Goal: Information Seeking & Learning: Learn about a topic

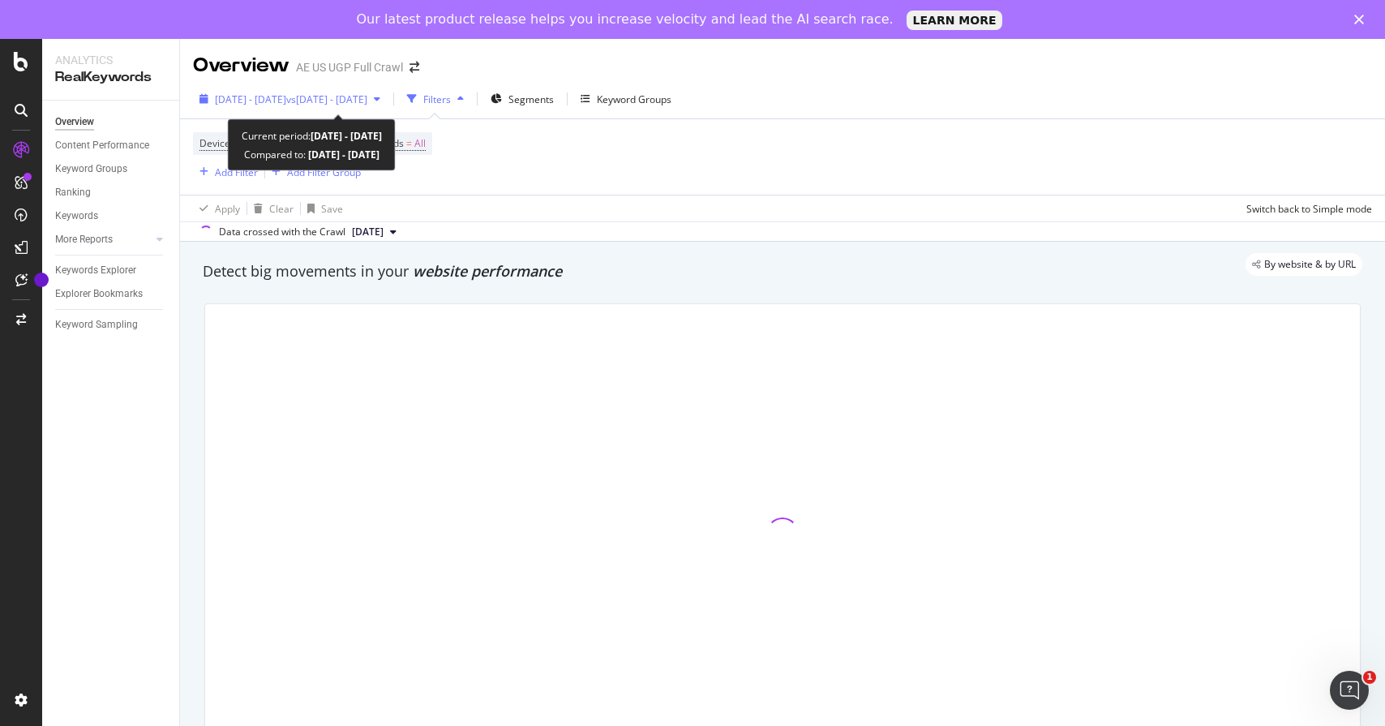
click at [366, 94] on span "vs [DATE] - [DATE]" at bounding box center [326, 99] width 81 height 14
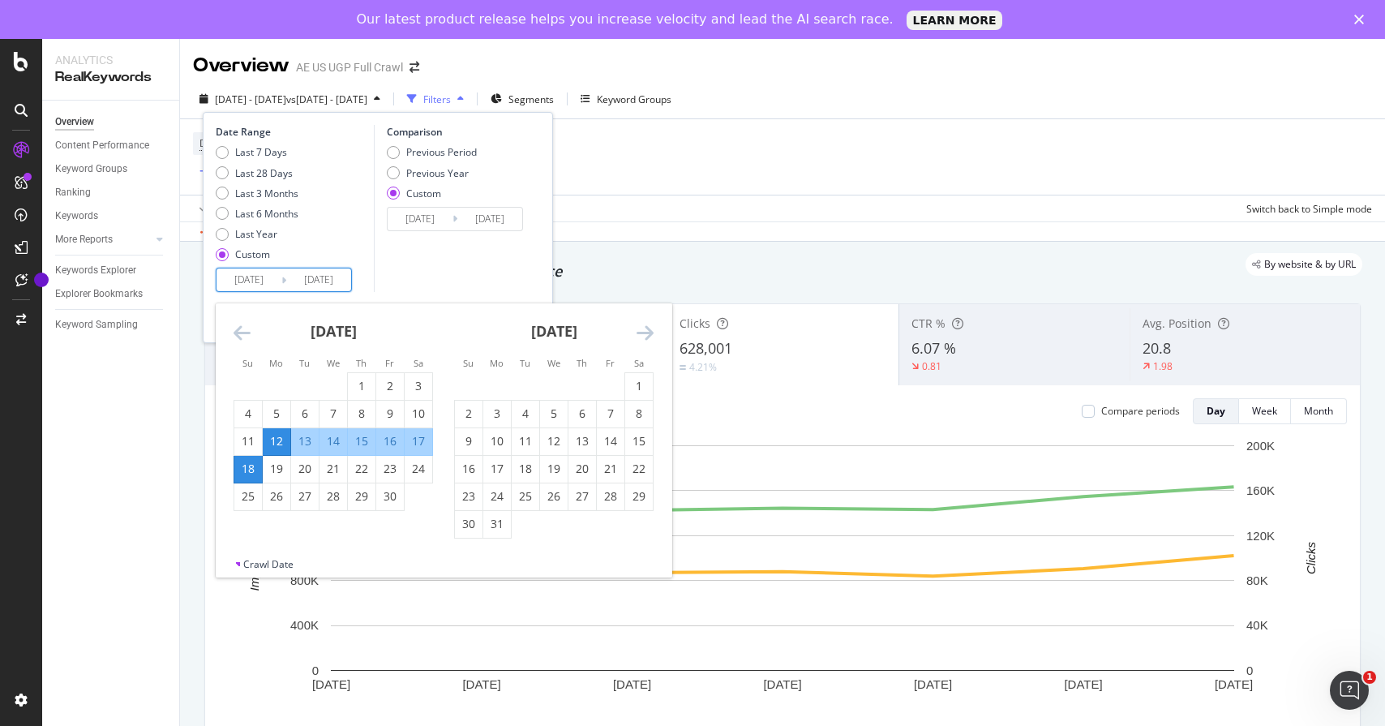
click at [268, 283] on input "[DATE]" at bounding box center [248, 279] width 65 height 23
click at [646, 332] on icon "Move forward to switch to the next month." at bounding box center [644, 332] width 17 height 19
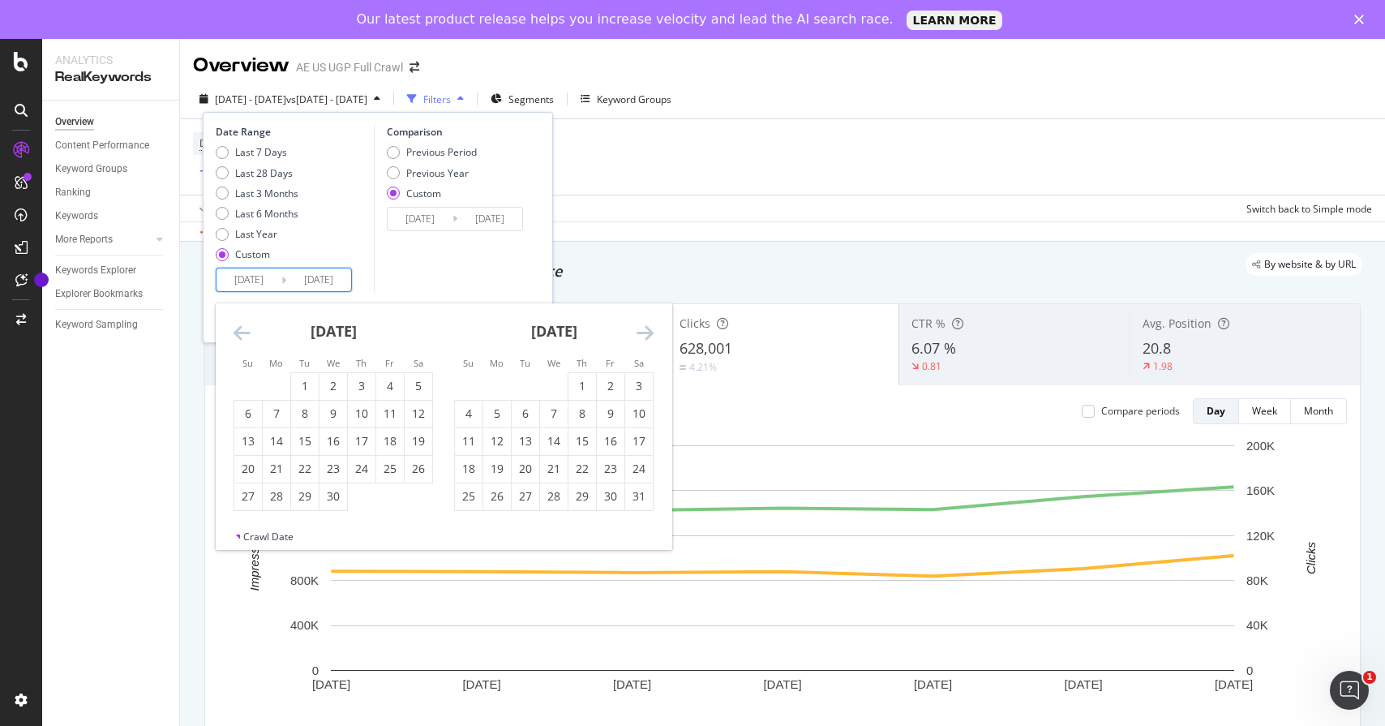
click at [646, 332] on icon "Move forward to switch to the next month." at bounding box center [644, 332] width 17 height 19
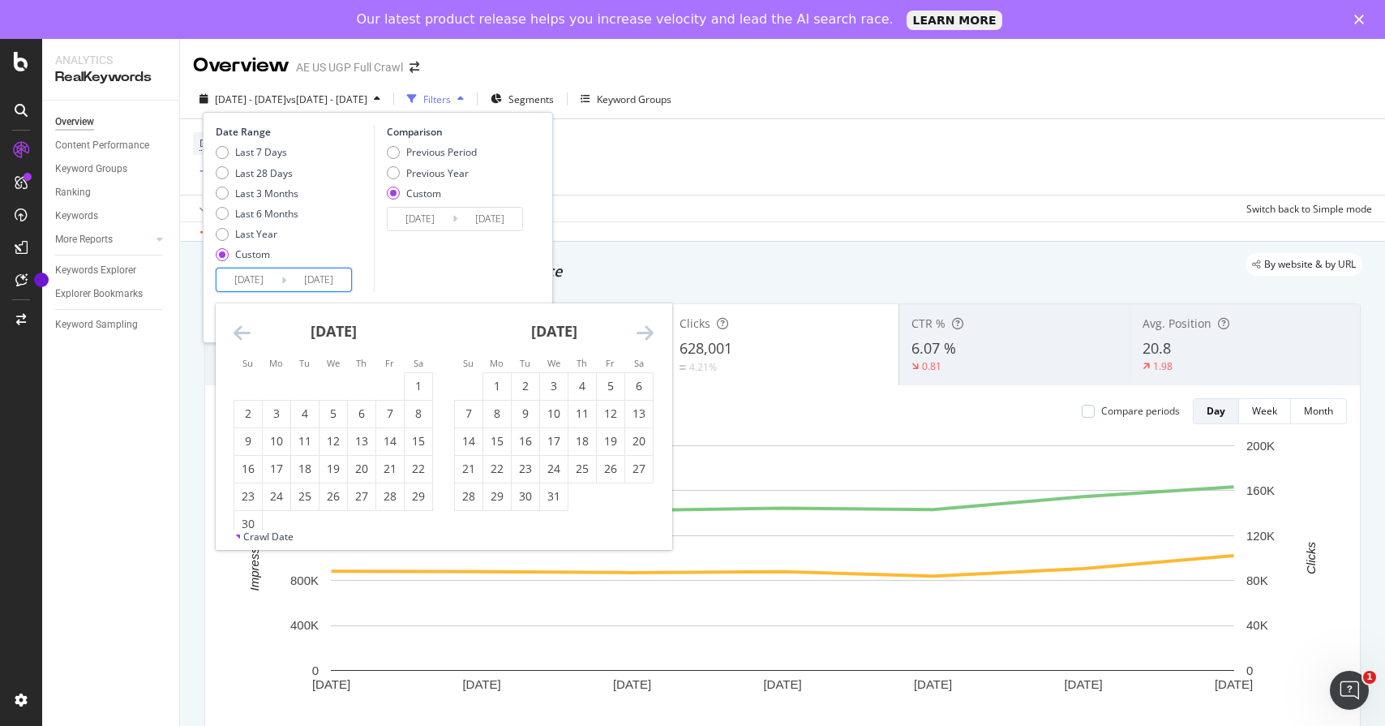
click at [646, 332] on icon "Move forward to switch to the next month." at bounding box center [644, 332] width 17 height 19
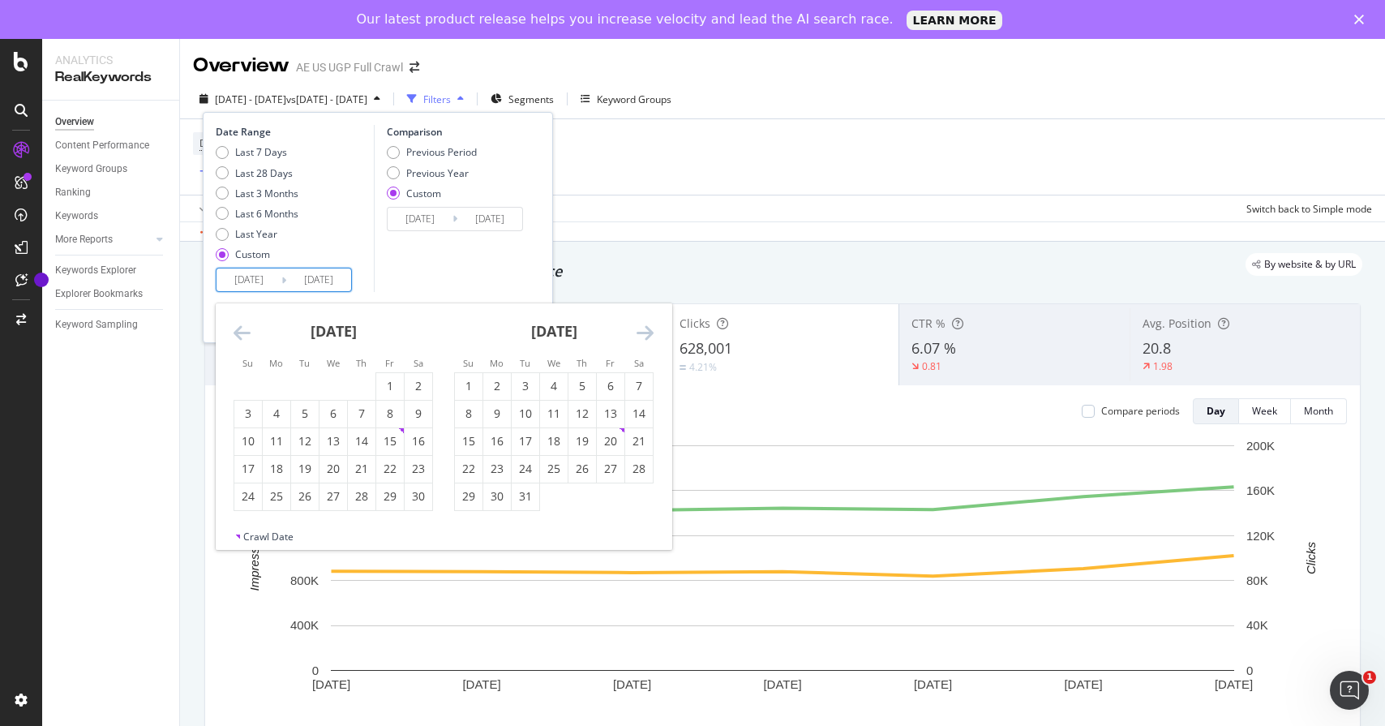
click at [646, 332] on icon "Move forward to switch to the next month." at bounding box center [644, 332] width 17 height 19
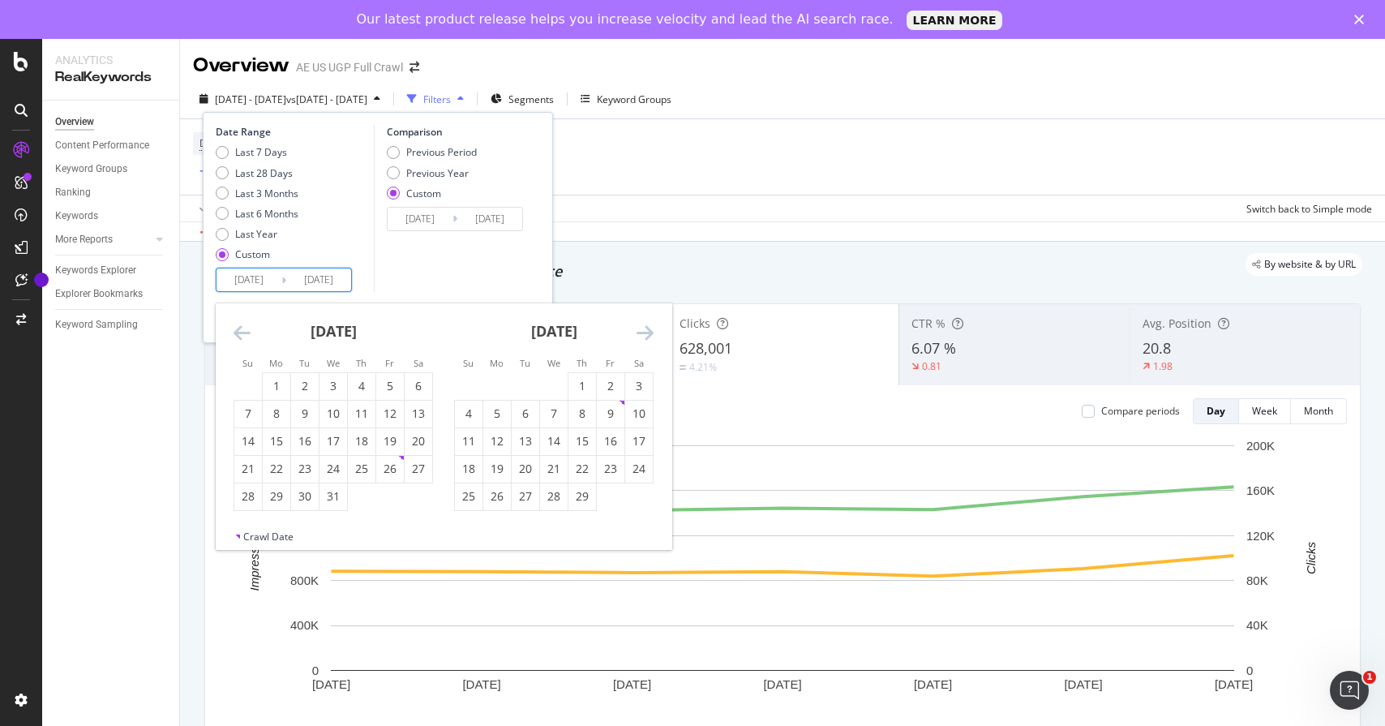
click at [646, 332] on icon "Move forward to switch to the next month." at bounding box center [644, 332] width 17 height 19
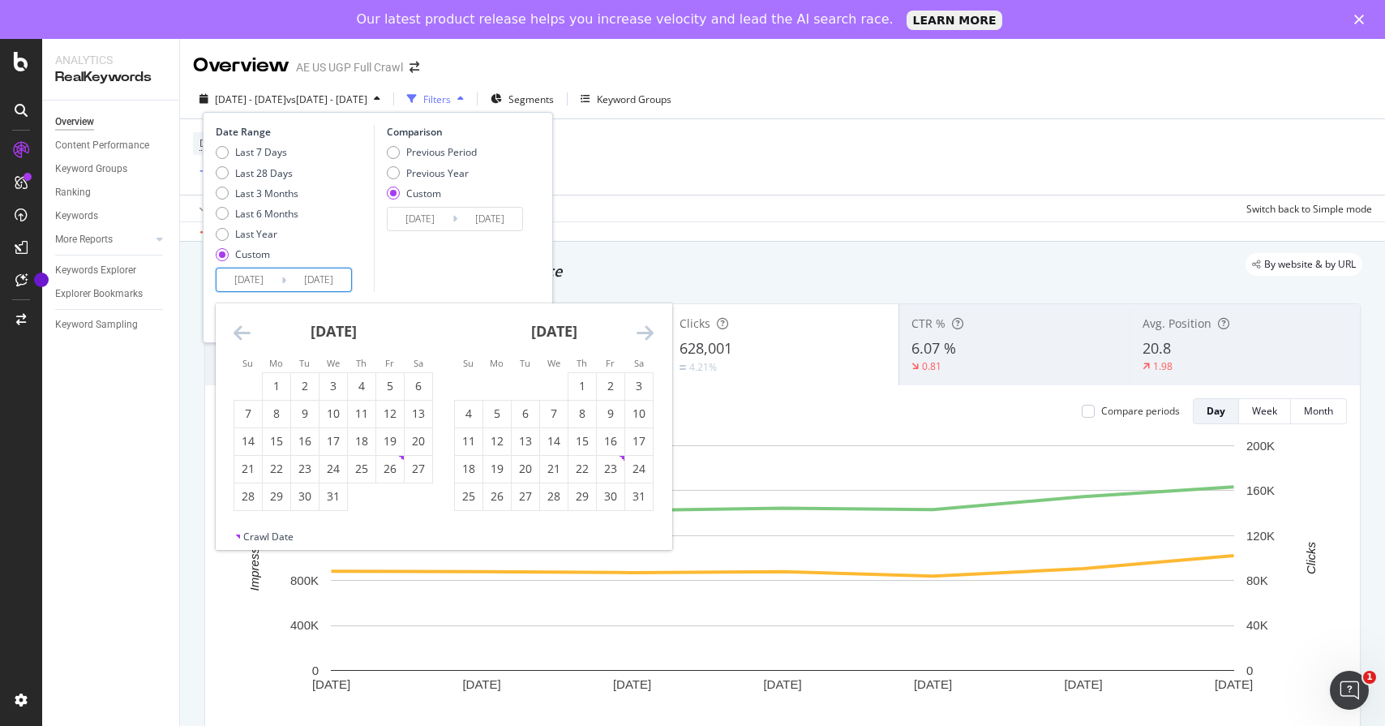
click at [646, 332] on icon "Move forward to switch to the next month." at bounding box center [644, 332] width 17 height 19
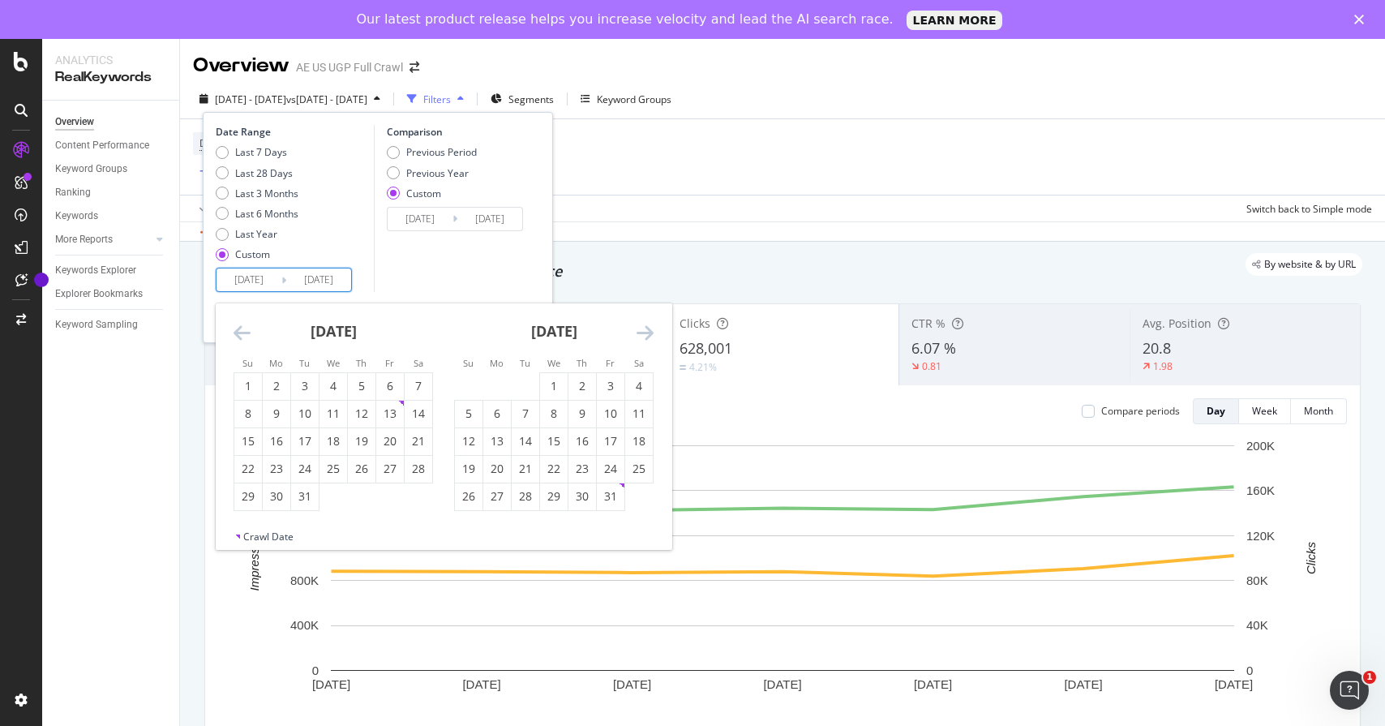
click at [646, 332] on icon "Move forward to switch to the next month." at bounding box center [644, 332] width 17 height 19
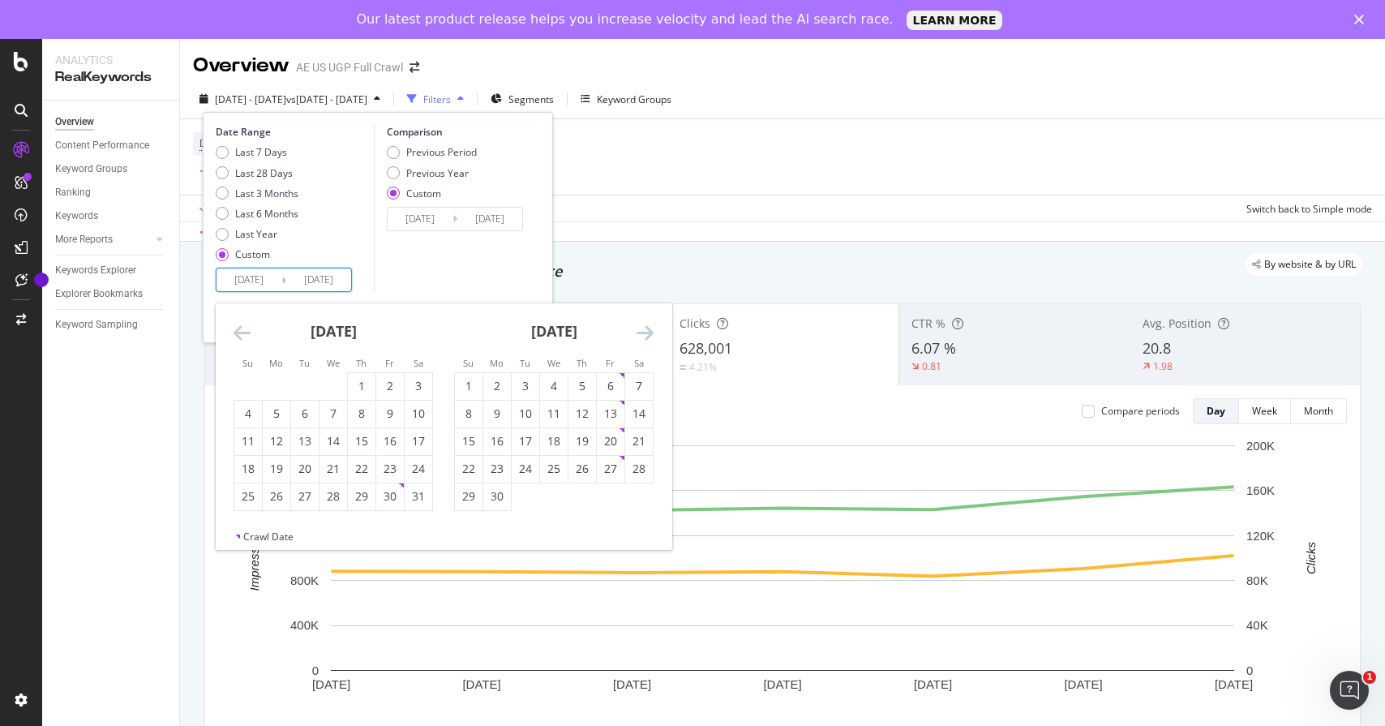
click at [646, 332] on icon "Move forward to switch to the next month." at bounding box center [644, 332] width 17 height 19
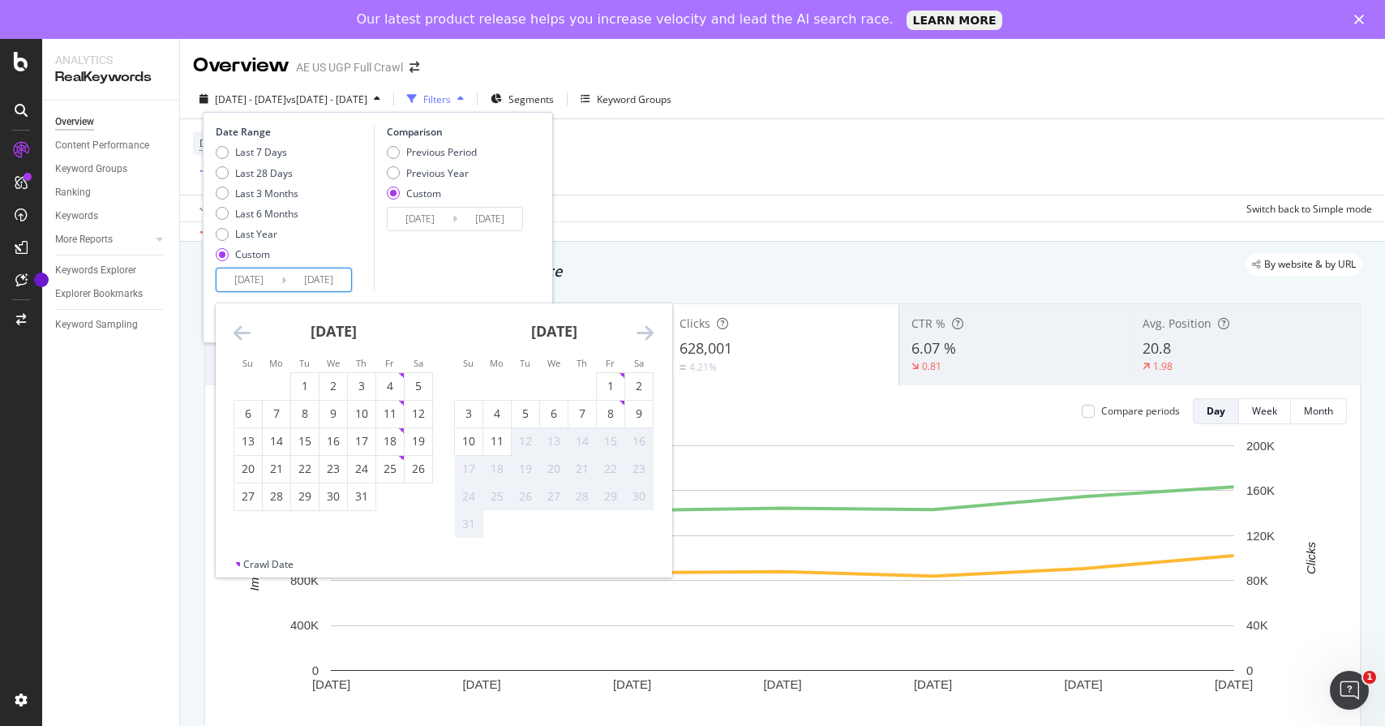
click at [241, 337] on icon "Move backward to switch to the previous month." at bounding box center [241, 332] width 17 height 19
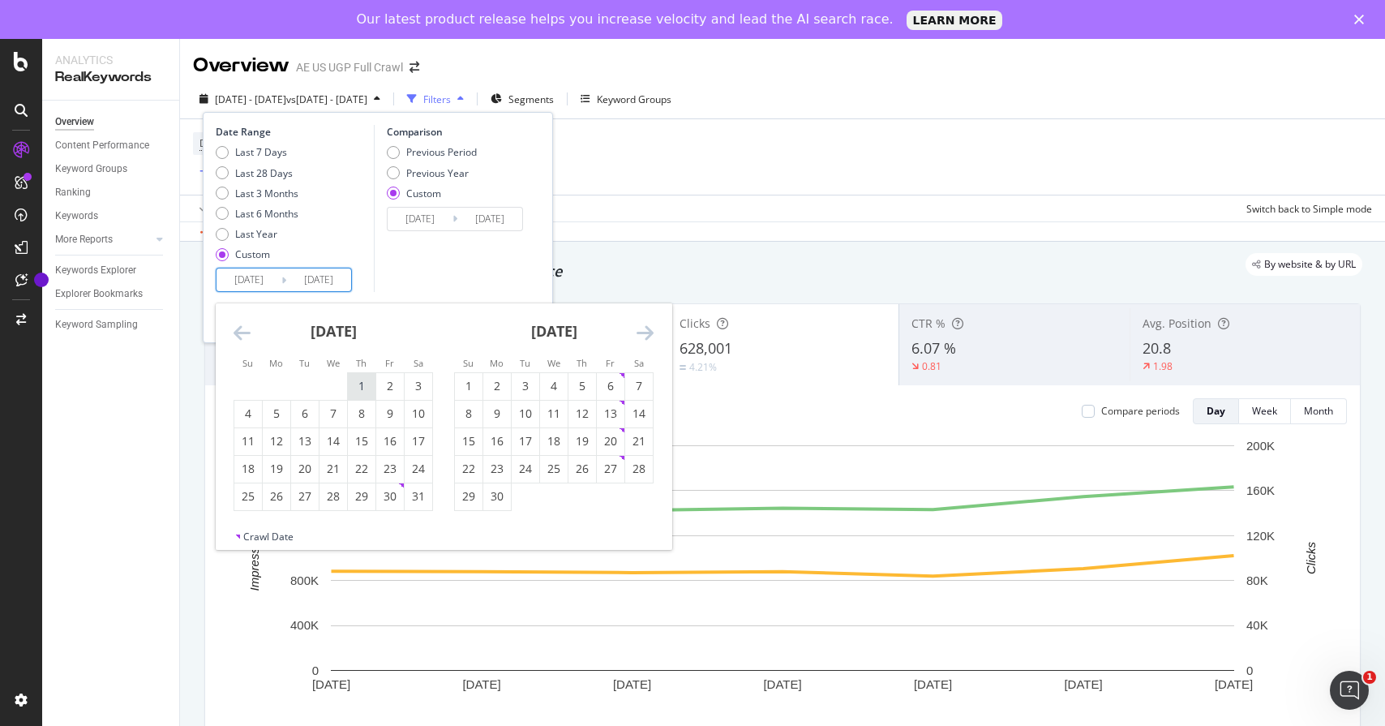
click at [361, 389] on div "1" at bounding box center [362, 386] width 28 height 16
type input "[DATE]"
click at [646, 328] on icon "Move forward to switch to the next month." at bounding box center [644, 332] width 17 height 19
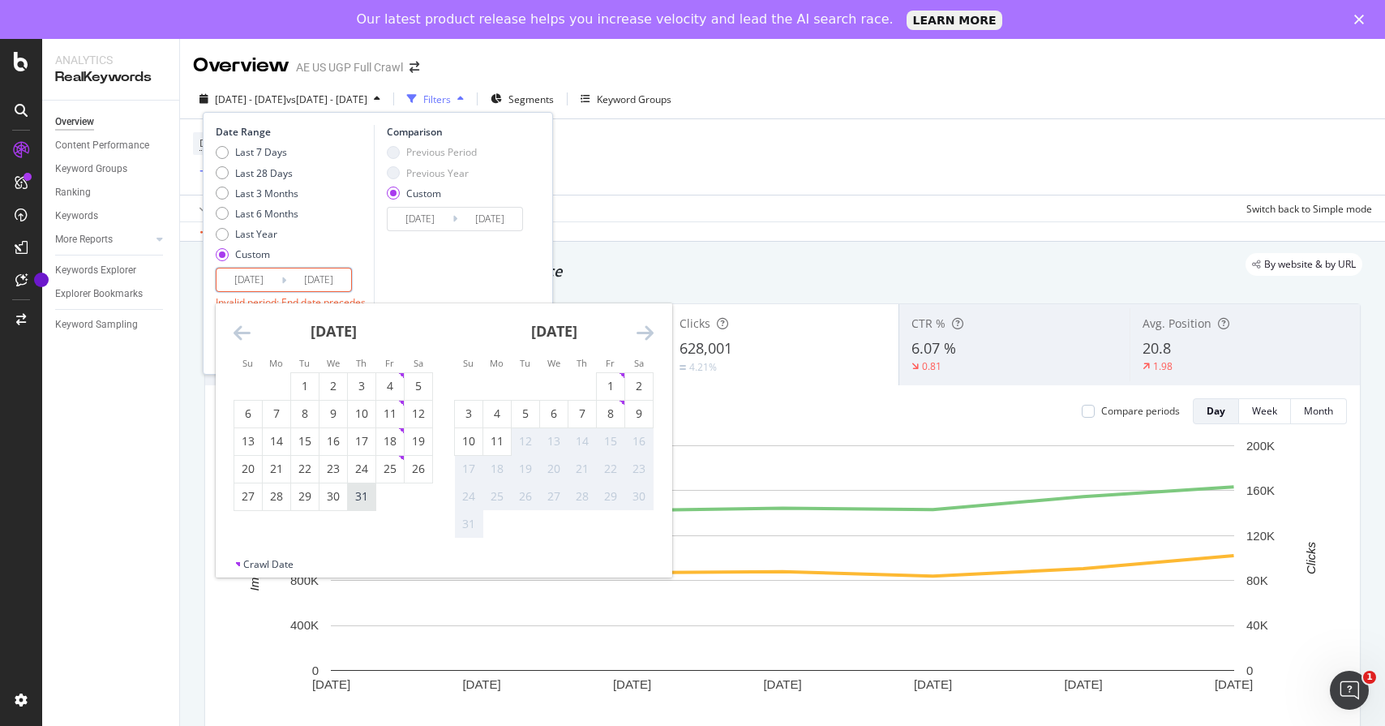
click at [353, 499] on div "31" at bounding box center [362, 496] width 28 height 16
type input "[DATE]"
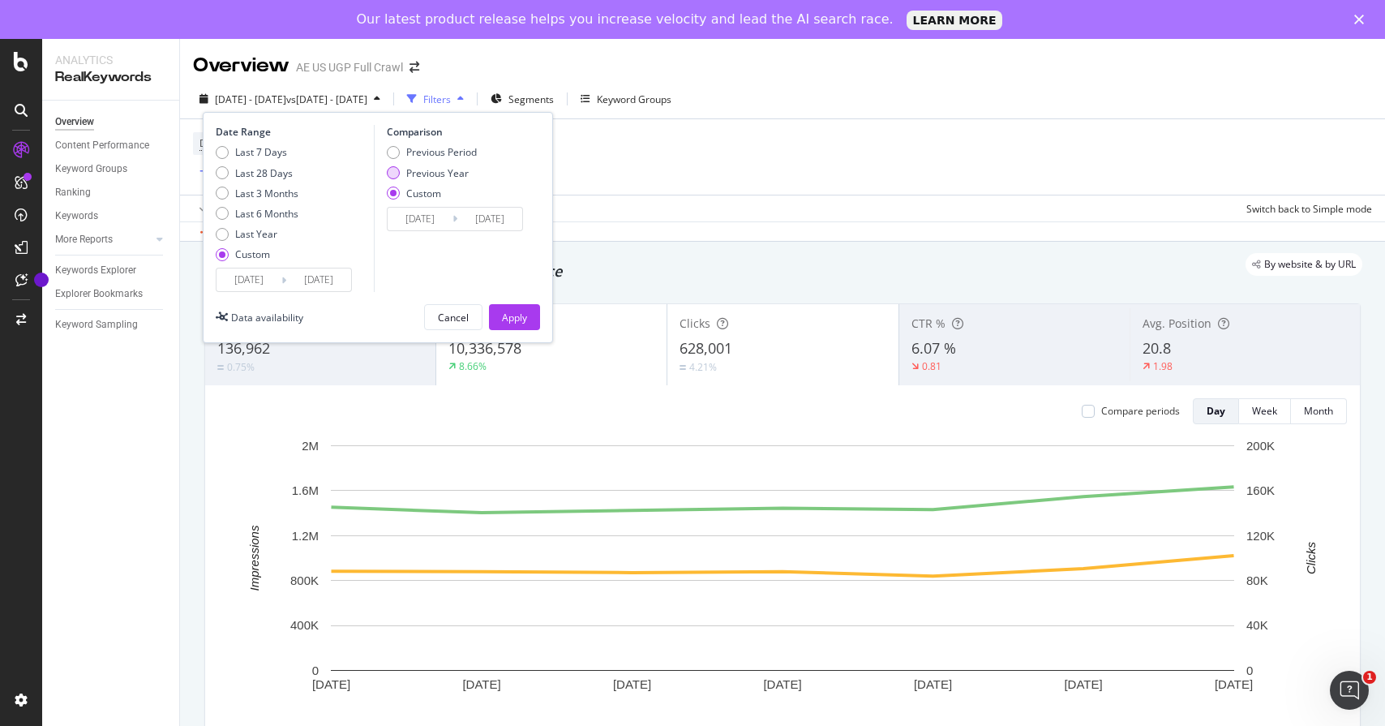
click at [455, 174] on div "Previous Year" at bounding box center [437, 173] width 62 height 14
type input "[DATE]"
click at [517, 317] on div "Apply" at bounding box center [514, 317] width 25 height 14
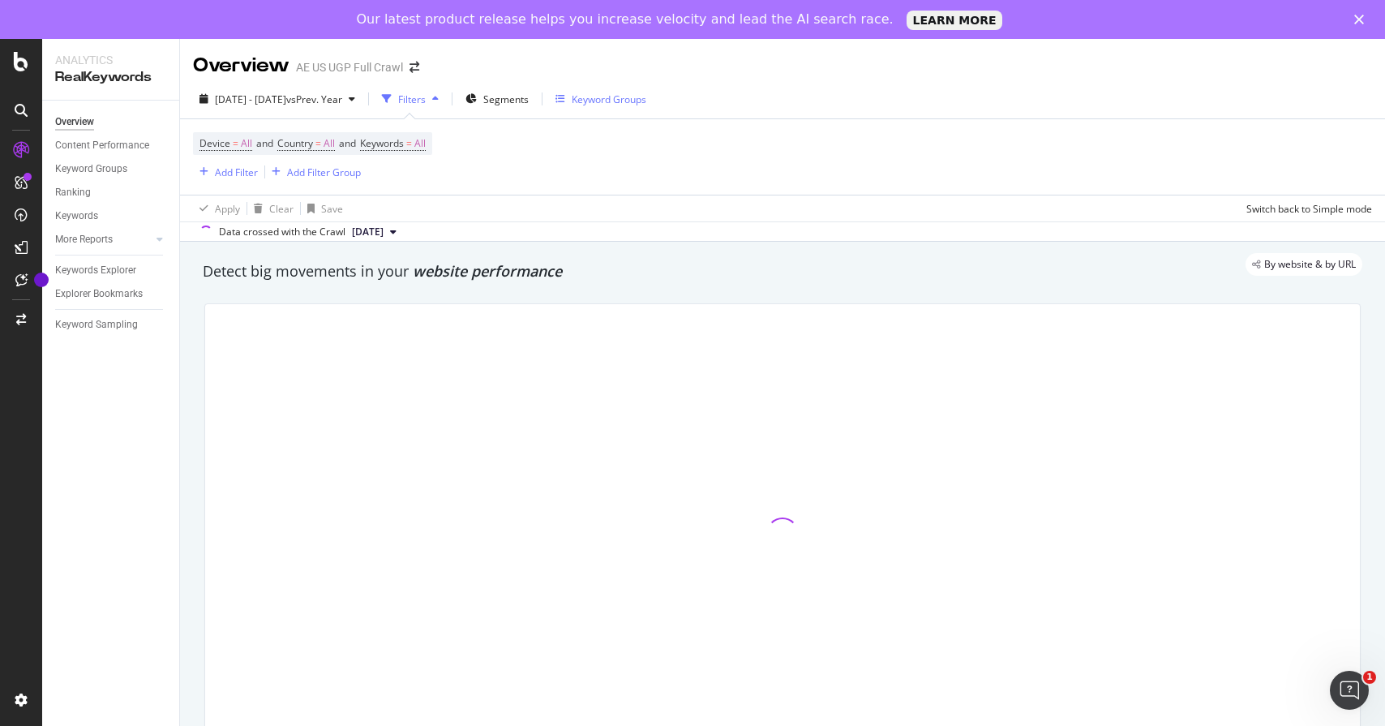
click at [641, 95] on div "Keyword Groups" at bounding box center [609, 99] width 75 height 14
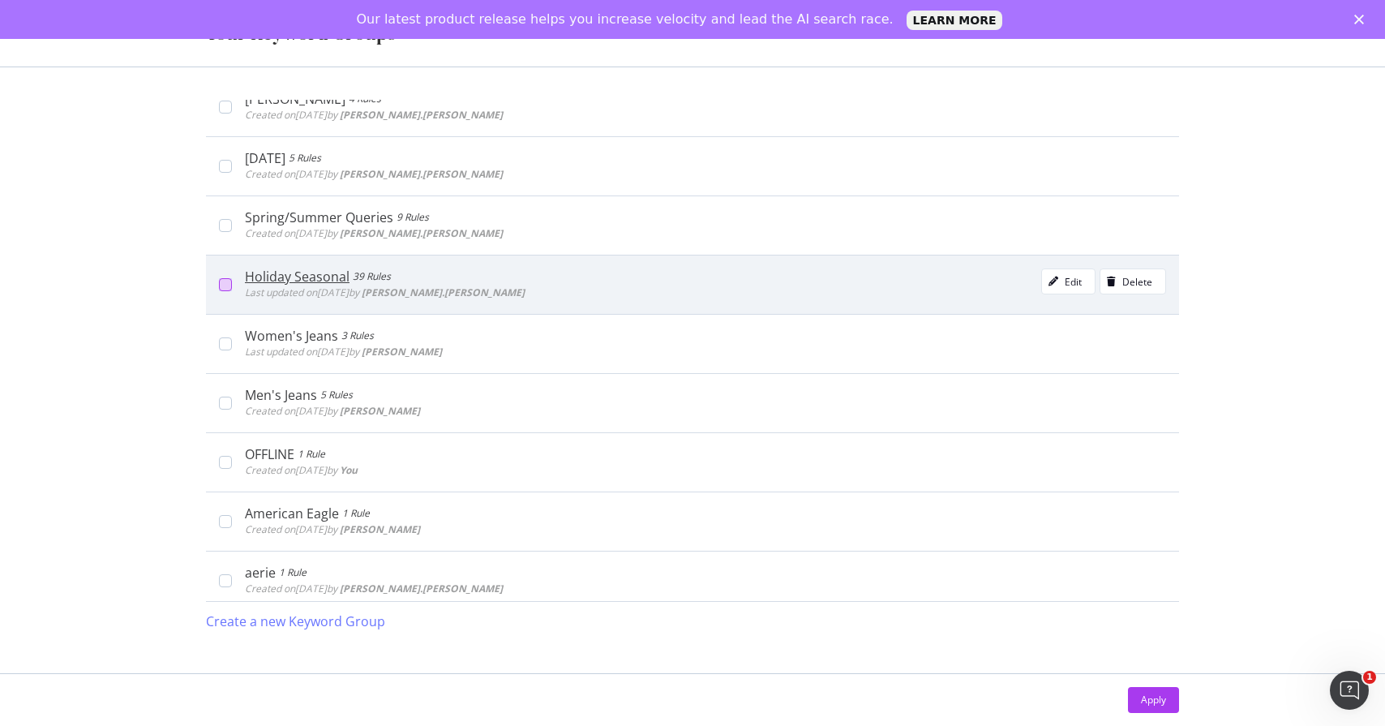
scroll to position [87, 0]
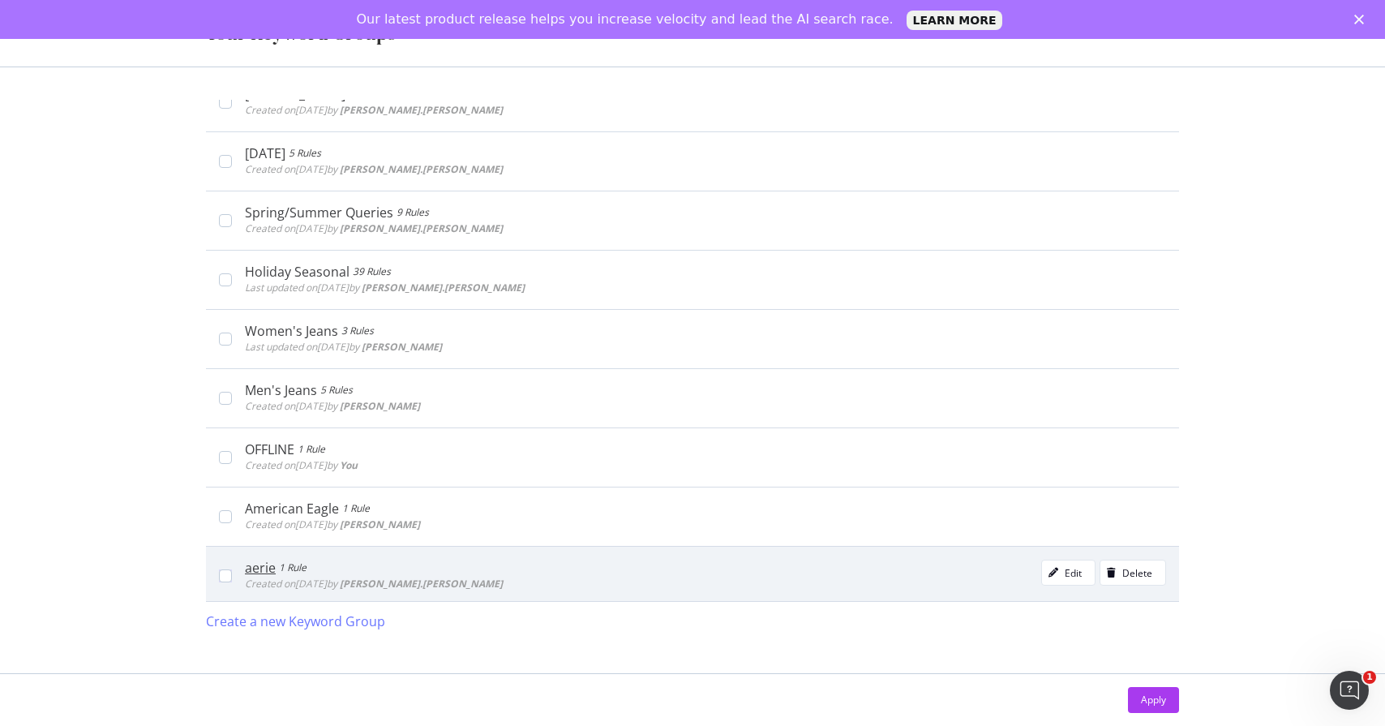
click at [225, 585] on div "aerie 1 Rule Created on [DATE] by [PERSON_NAME].[PERSON_NAME] Edit Delete" at bounding box center [692, 575] width 973 height 59
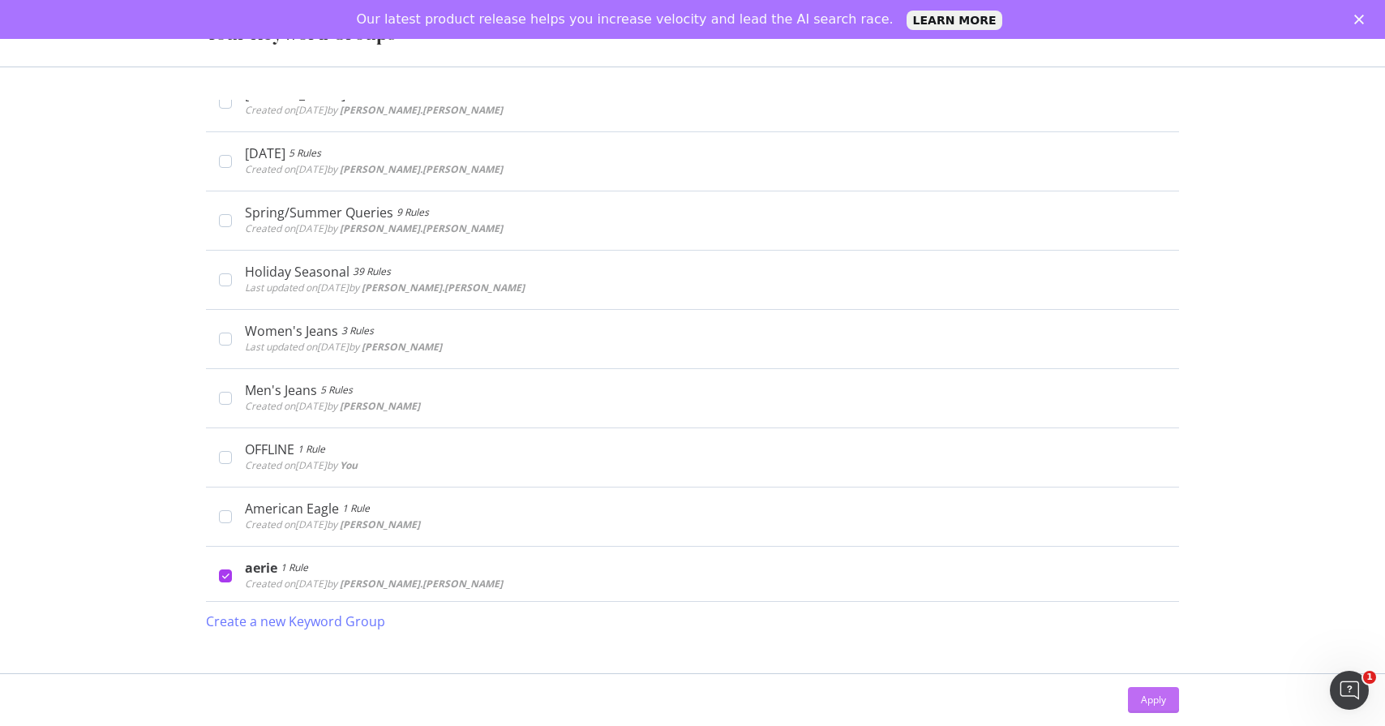
click at [1161, 712] on button "Apply" at bounding box center [1153, 700] width 51 height 26
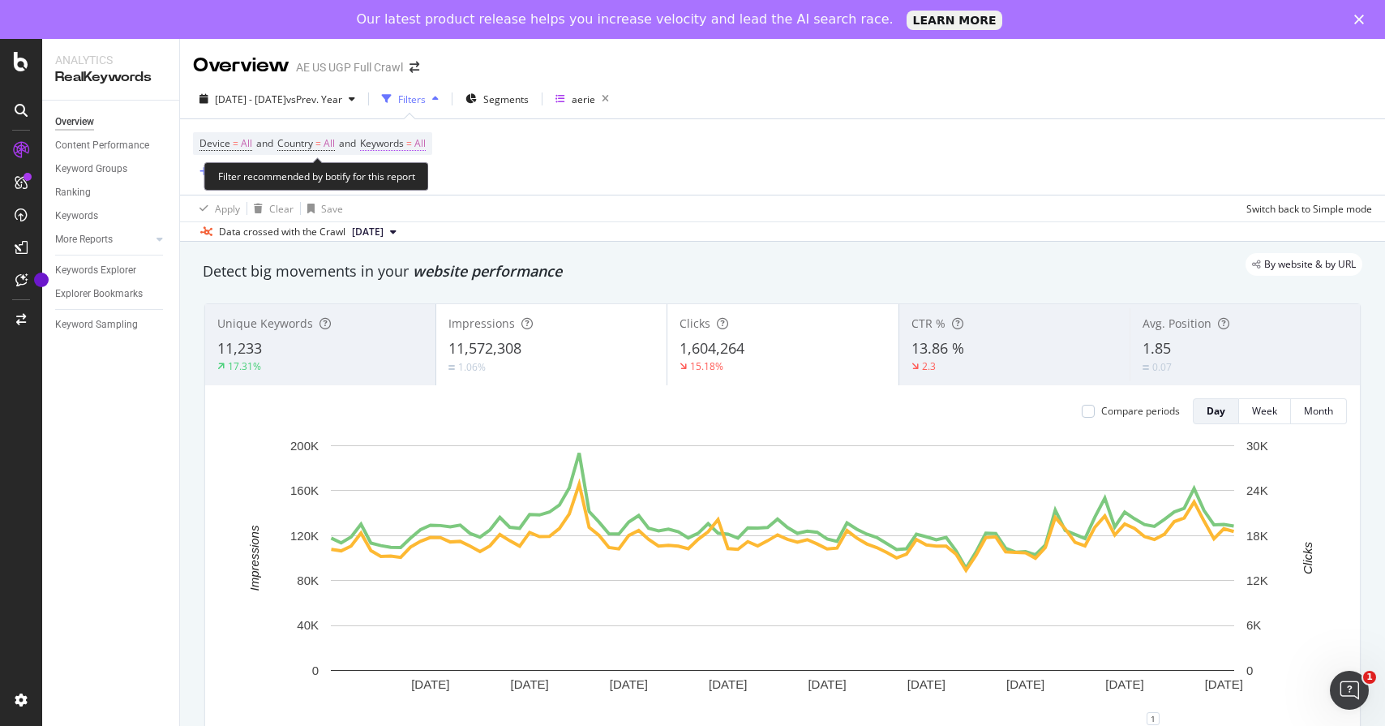
click at [404, 136] on span "Keywords" at bounding box center [382, 143] width 44 height 14
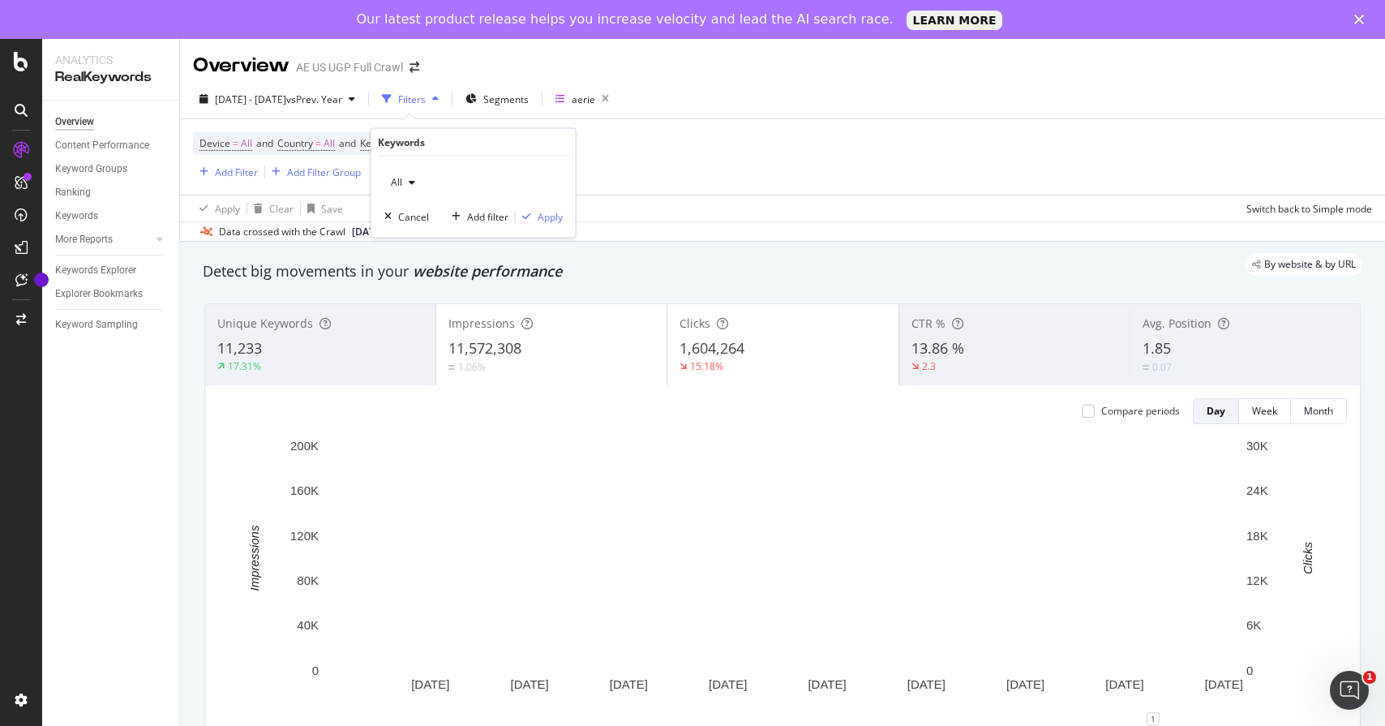
click at [416, 184] on div "button" at bounding box center [411, 183] width 19 height 10
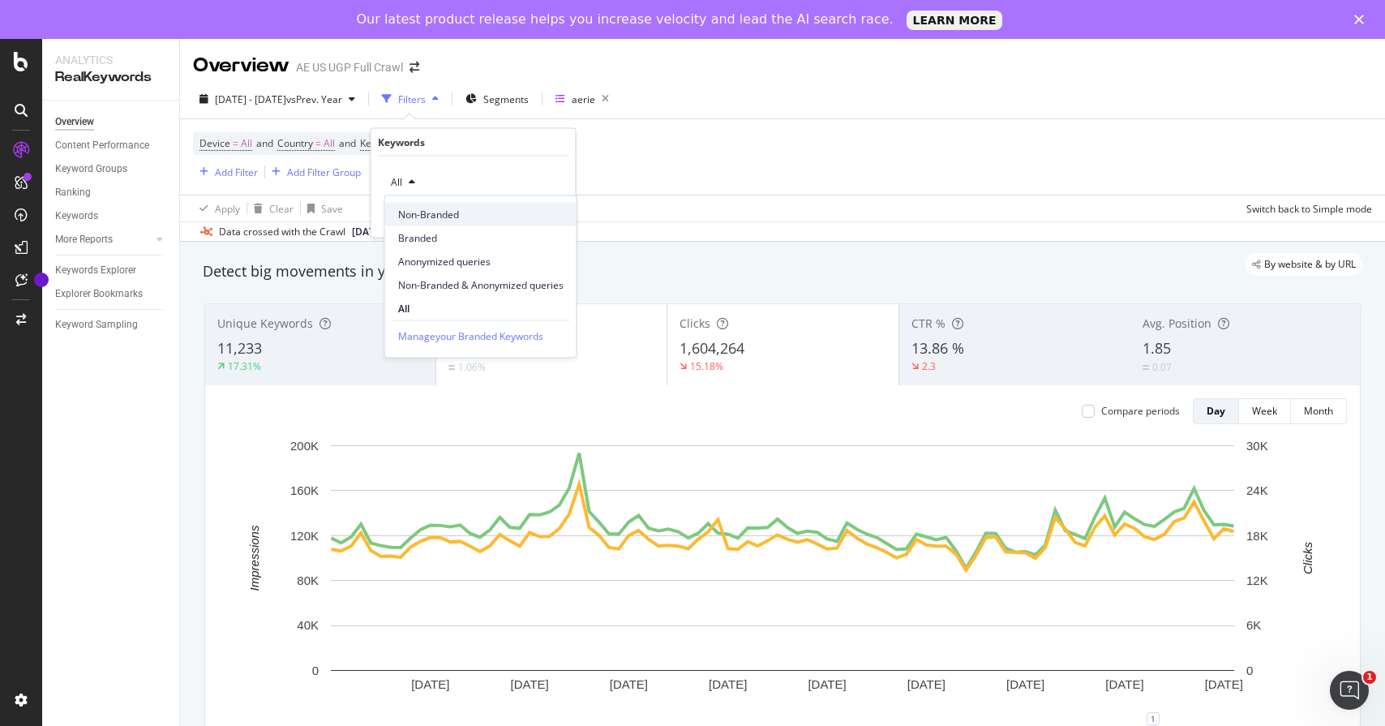
click at [424, 216] on span "Non-Branded" at bounding box center [480, 214] width 165 height 15
click at [551, 219] on div "Apply" at bounding box center [549, 216] width 25 height 14
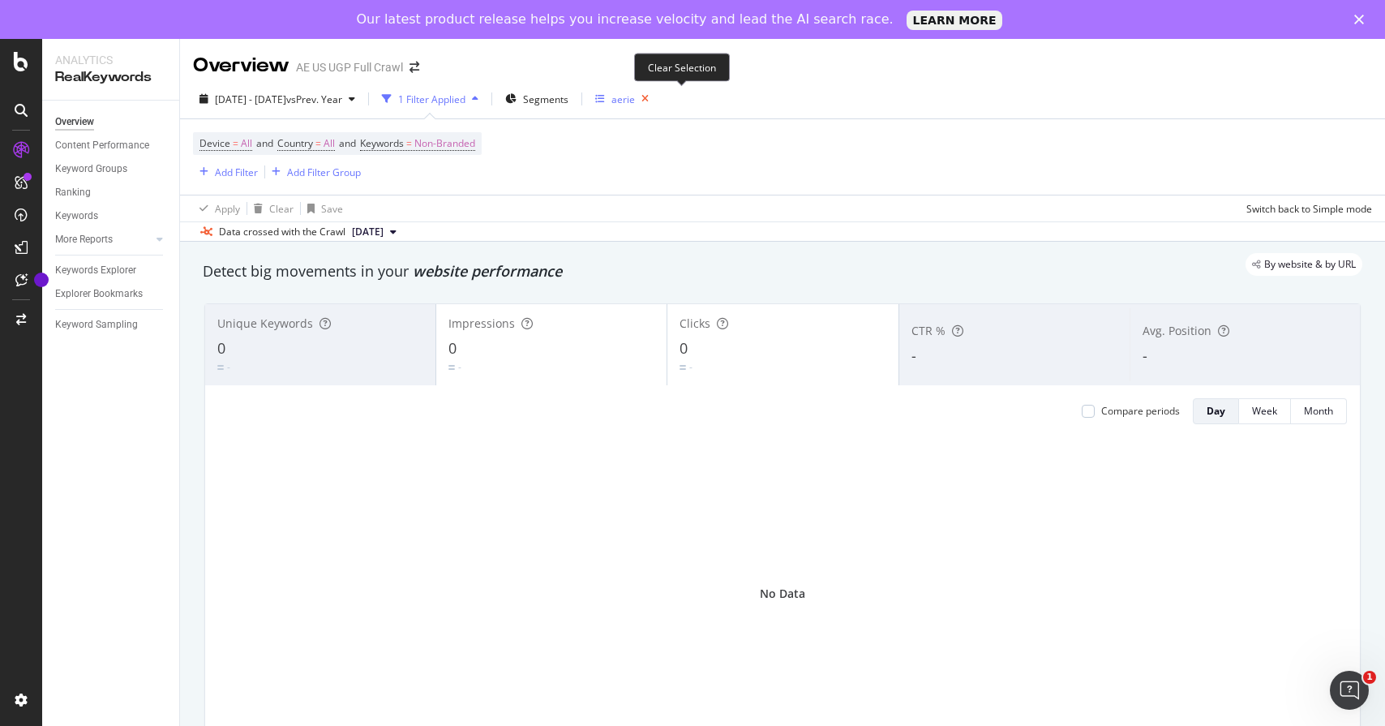
click at [655, 96] on icon "button" at bounding box center [645, 99] width 20 height 23
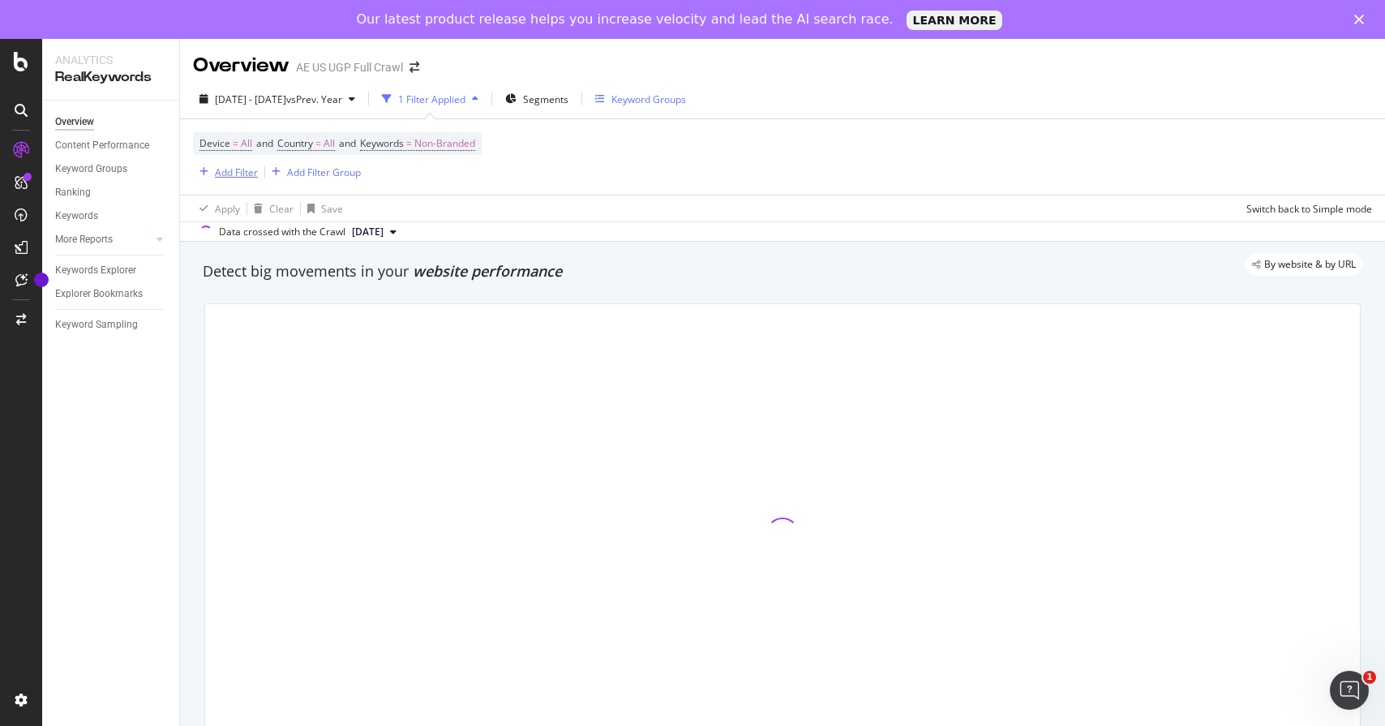
click at [225, 177] on div "Add Filter" at bounding box center [236, 172] width 43 height 14
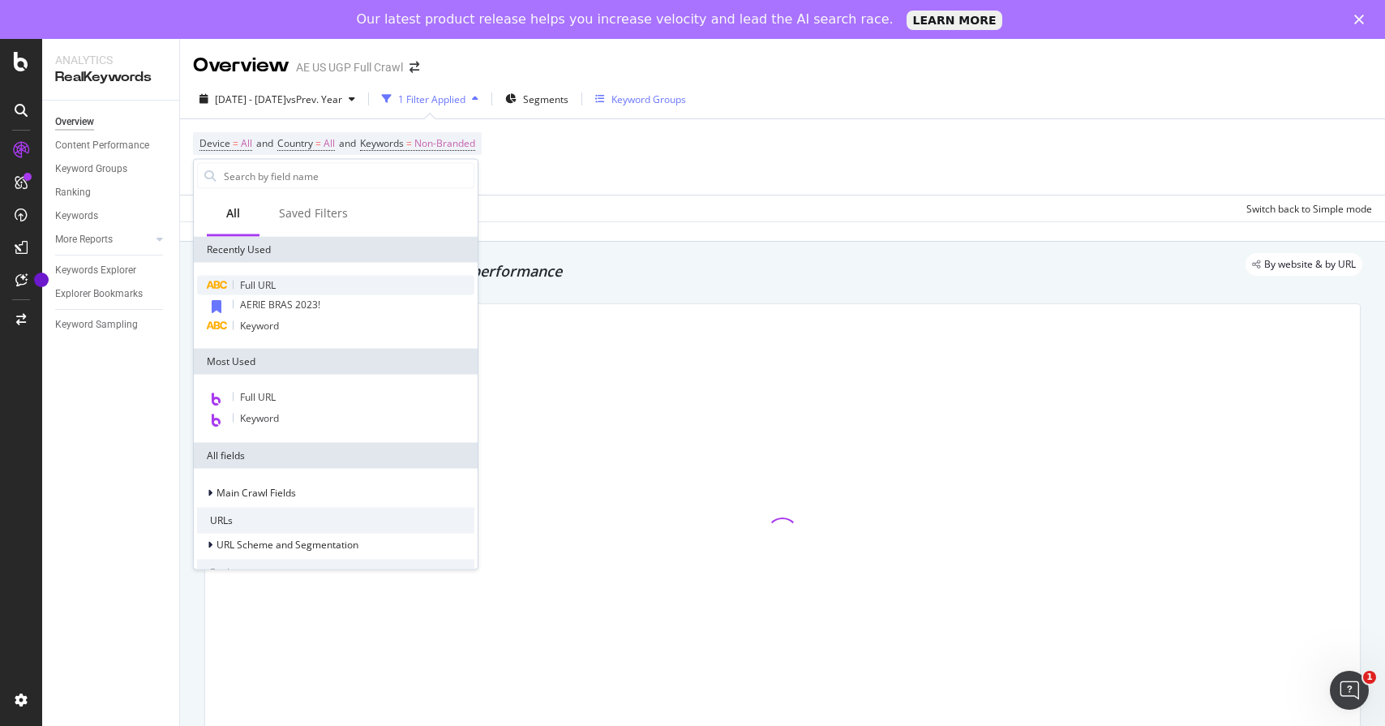
click at [270, 289] on span "Full URL" at bounding box center [258, 285] width 36 height 14
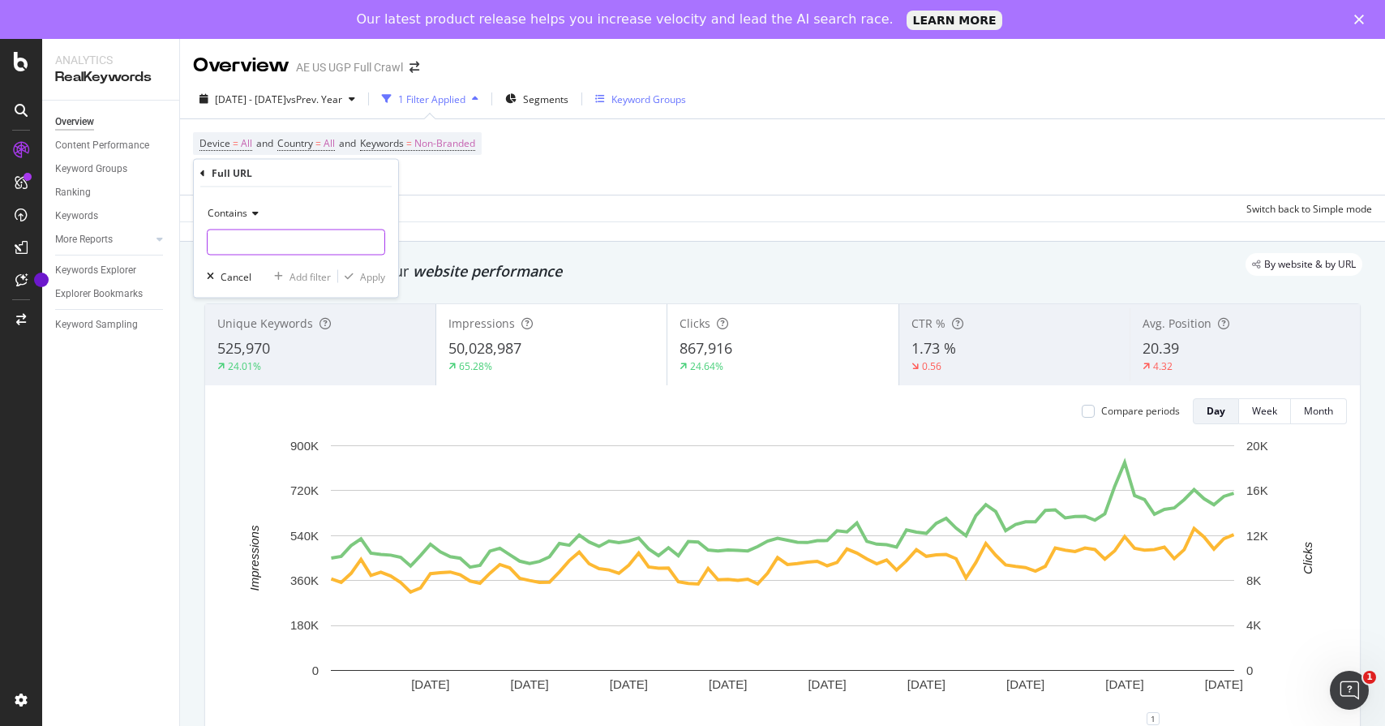
click at [262, 238] on input "text" at bounding box center [296, 242] width 177 height 26
type input "aerie"
click at [377, 276] on div "Apply" at bounding box center [372, 276] width 25 height 14
